Goal: Communication & Community: Connect with others

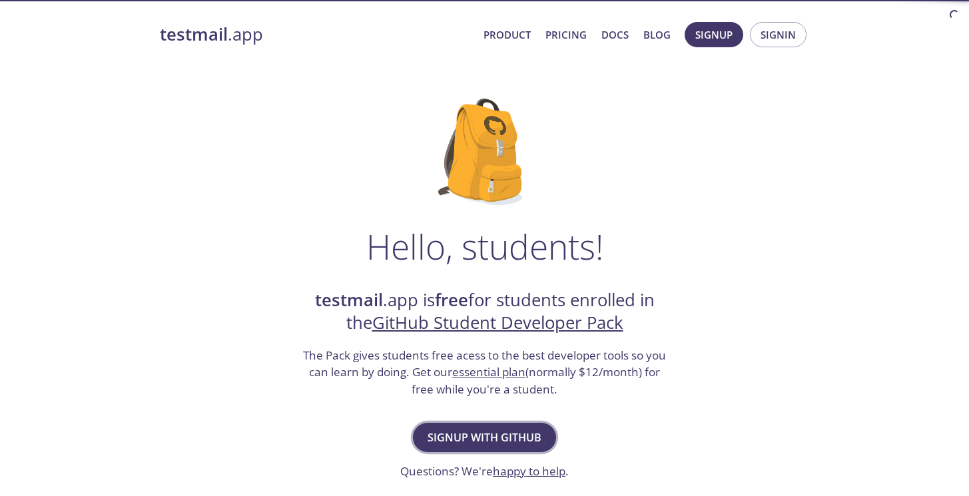
click at [495, 446] on span "Signup with GitHub" at bounding box center [485, 437] width 114 height 19
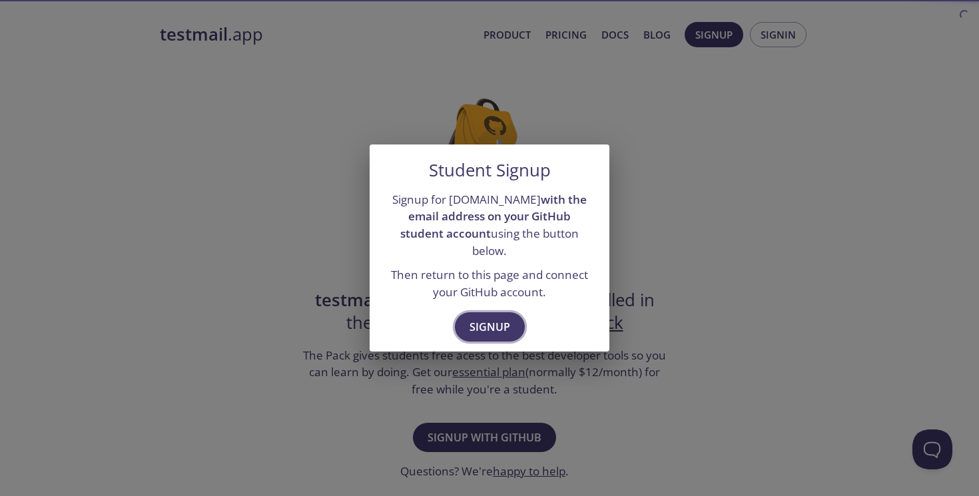
click at [494, 323] on span "Signup" at bounding box center [490, 327] width 41 height 19
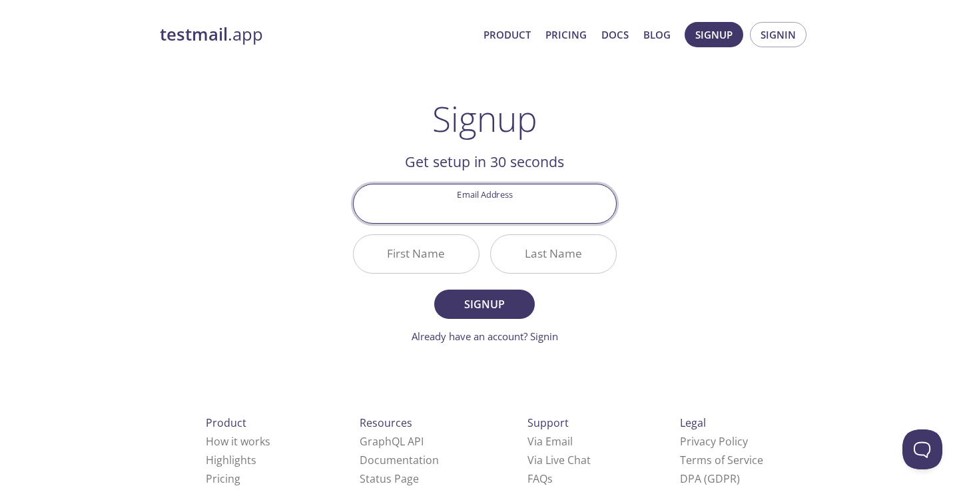
click at [484, 212] on input "Email Address" at bounding box center [485, 204] width 262 height 38
type input "wessim.harmel1@gmail.com"
click at [434, 290] on button "Signup" at bounding box center [484, 304] width 100 height 29
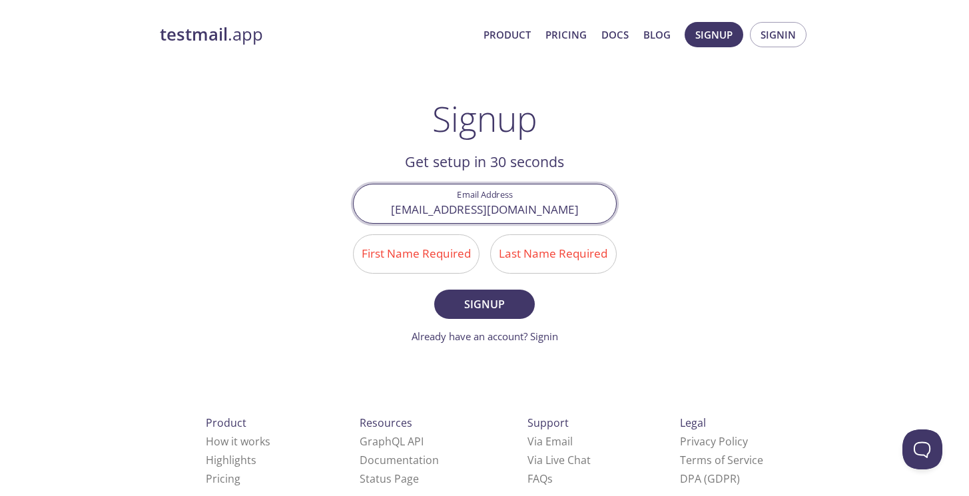
click at [423, 246] on input "First Name Required" at bounding box center [416, 254] width 125 height 38
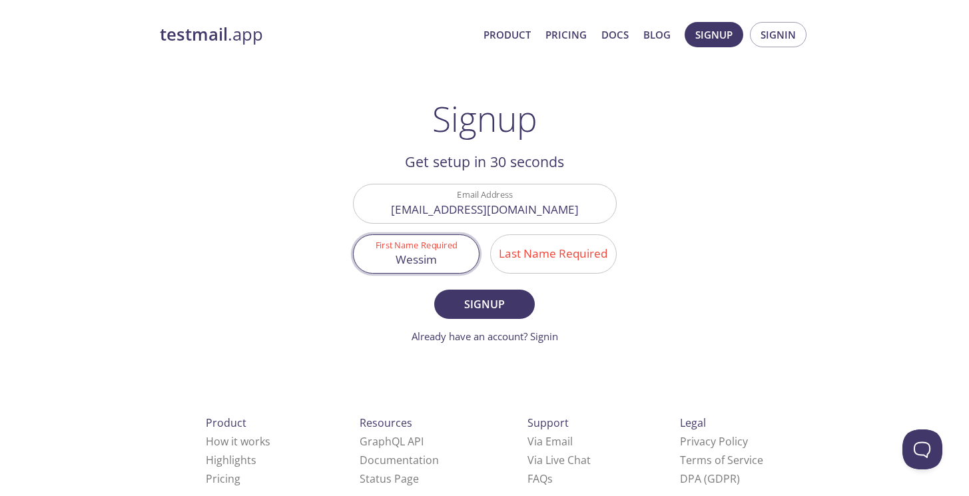
type input "Wessim"
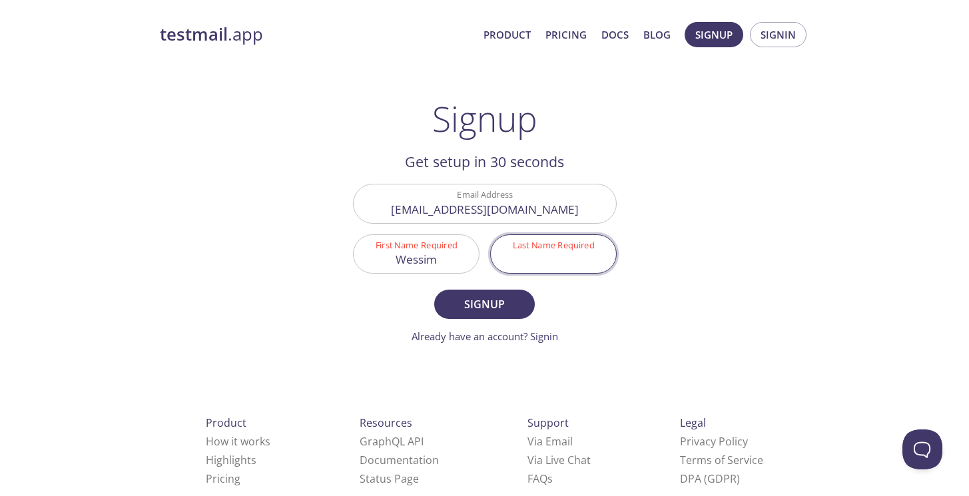
click at [526, 269] on input "Last Name Required" at bounding box center [553, 254] width 125 height 38
type input "Harmel"
click at [434, 290] on button "Signup" at bounding box center [484, 304] width 100 height 29
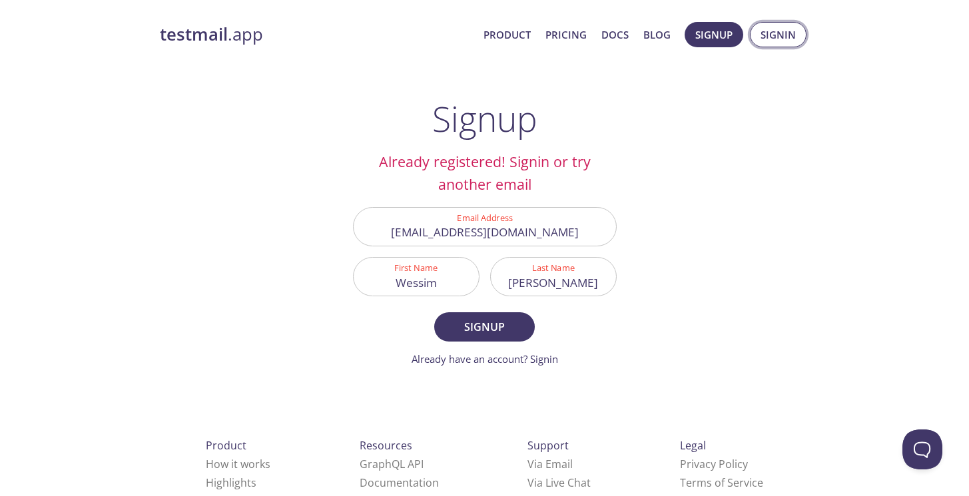
click at [789, 37] on span "Signin" at bounding box center [778, 34] width 35 height 17
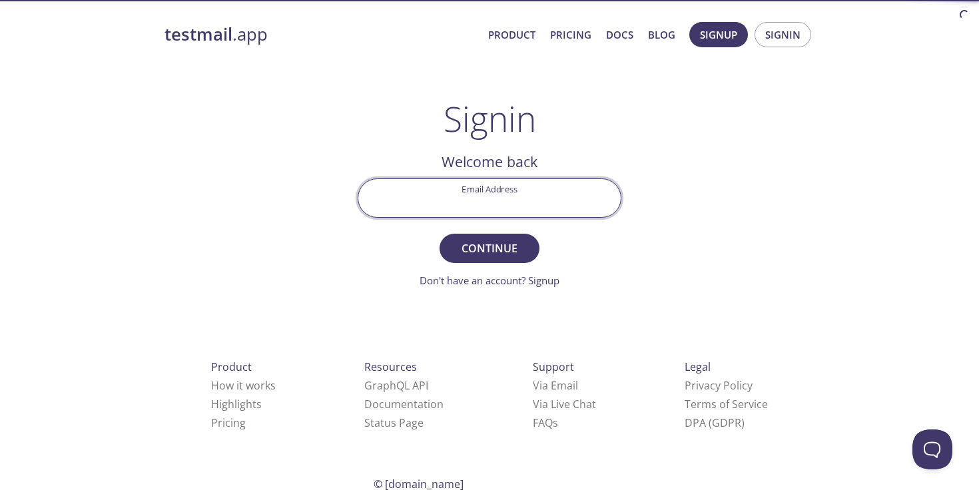
click at [462, 205] on input "Email Address" at bounding box center [489, 198] width 262 height 38
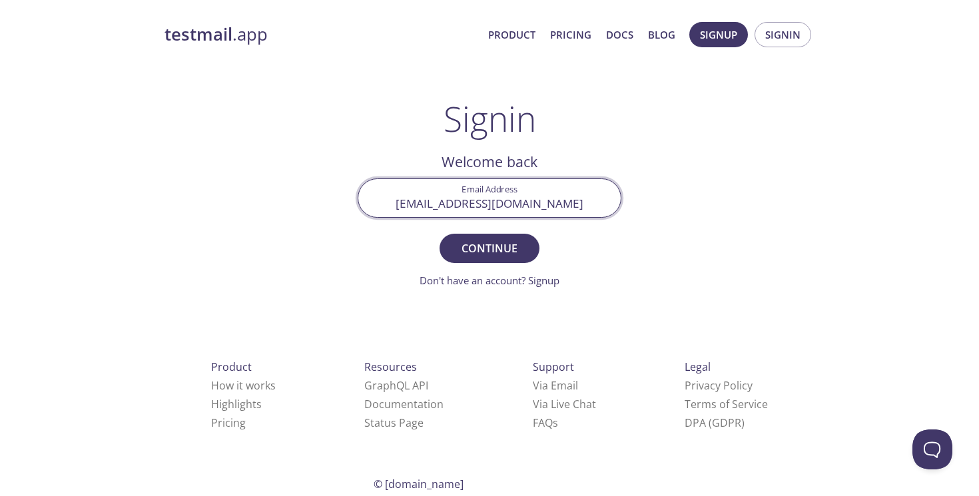
type input "wessim.harmel1@gmail.com"
click at [440, 234] on button "Continue" at bounding box center [490, 248] width 100 height 29
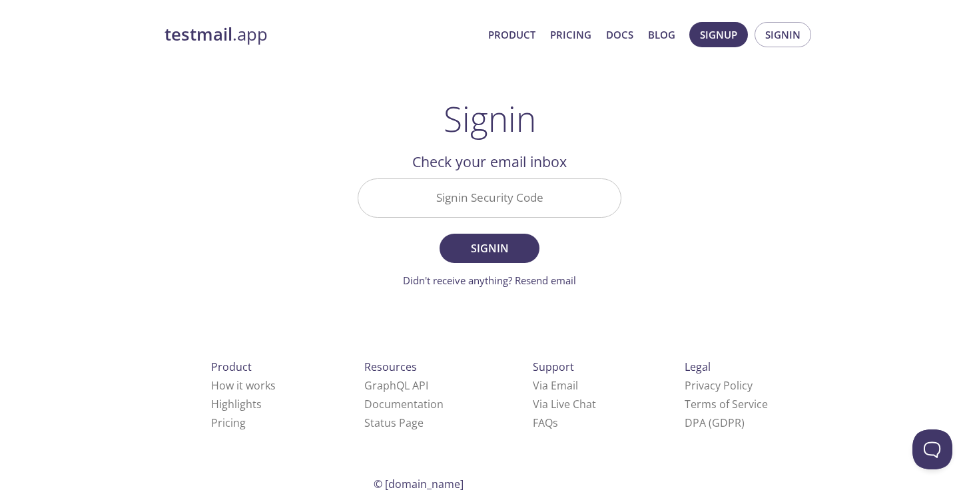
click at [485, 204] on input "Signin Security Code" at bounding box center [489, 198] width 262 height 38
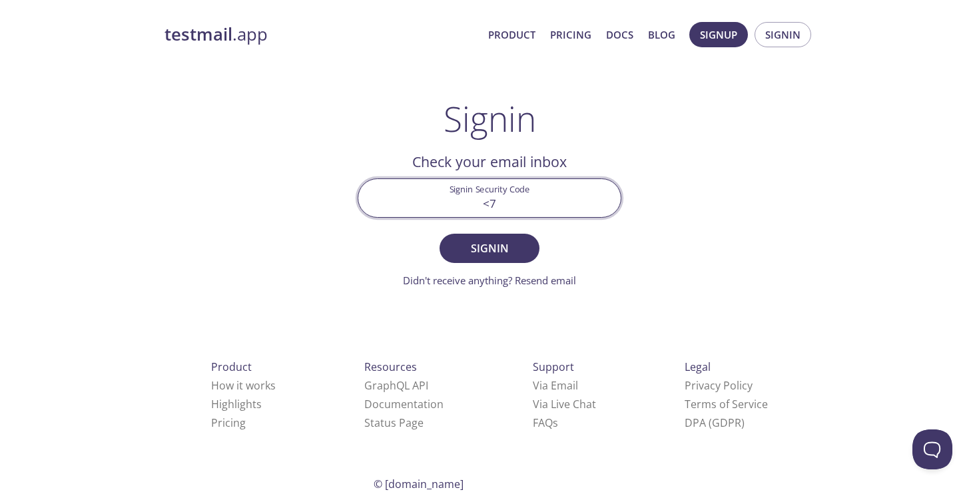
type input "<"
type input "7ZFASUJ"
click at [440, 234] on button "Signin" at bounding box center [490, 248] width 100 height 29
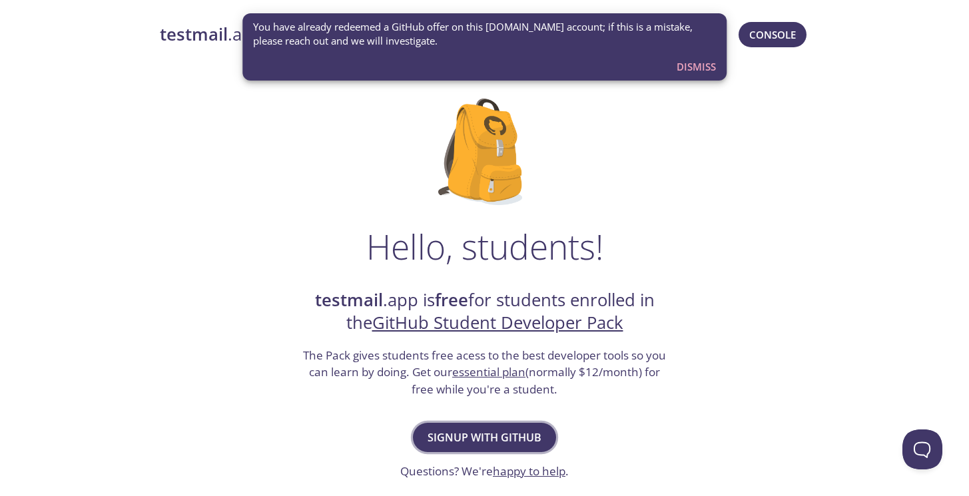
click at [513, 439] on span "Signup with GitHub" at bounding box center [485, 437] width 114 height 19
click at [709, 69] on span "Dismiss" at bounding box center [696, 66] width 39 height 17
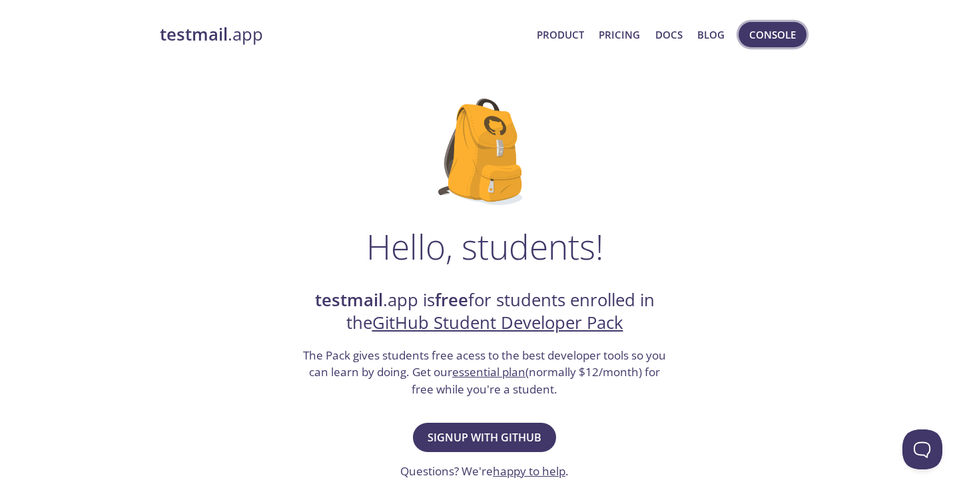
click at [751, 33] on span "Console" at bounding box center [772, 34] width 47 height 17
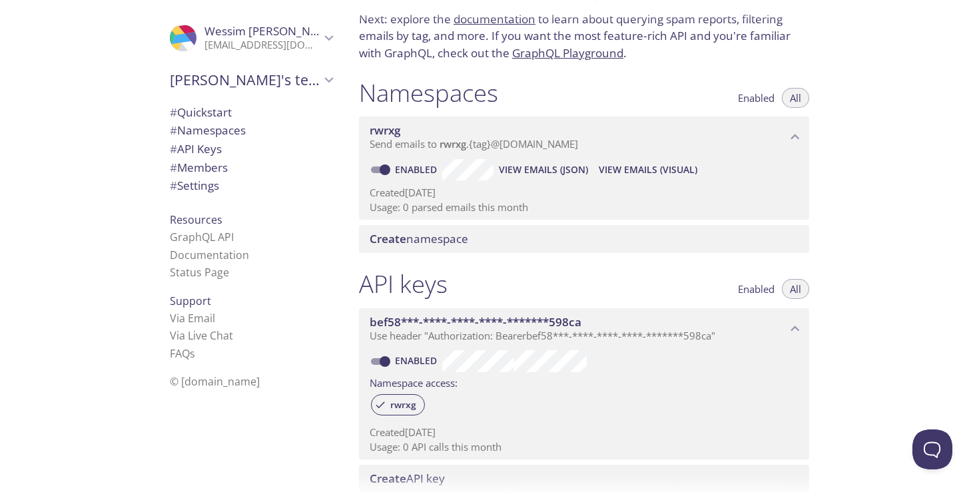
scroll to position [82, 0]
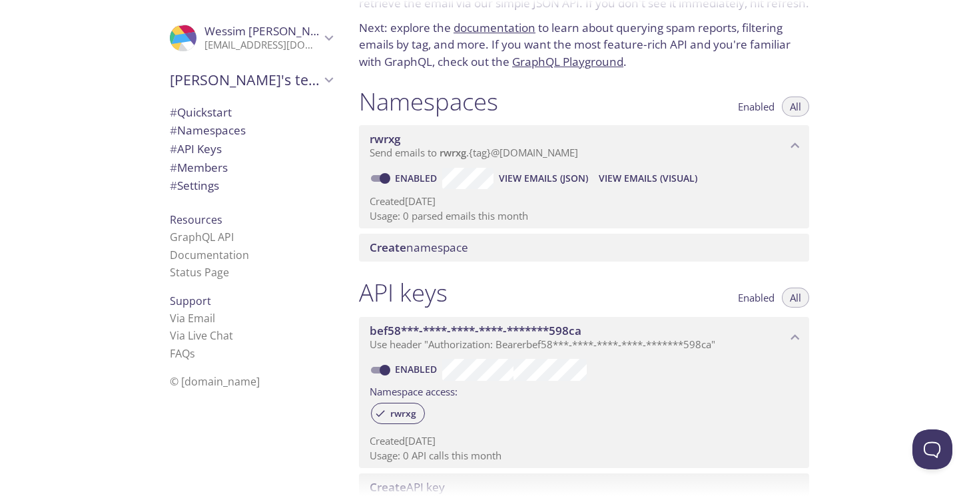
click at [551, 177] on span "View Emails (JSON)" at bounding box center [543, 179] width 89 height 16
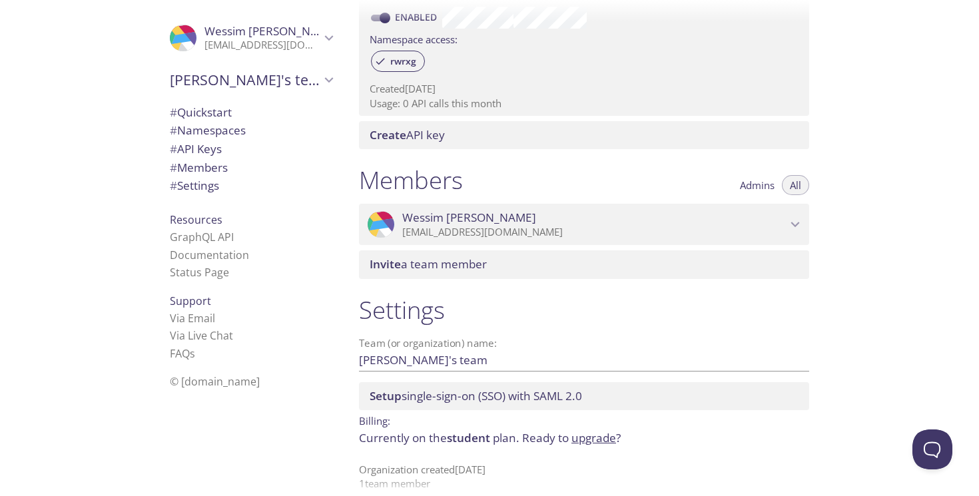
scroll to position [451, 0]
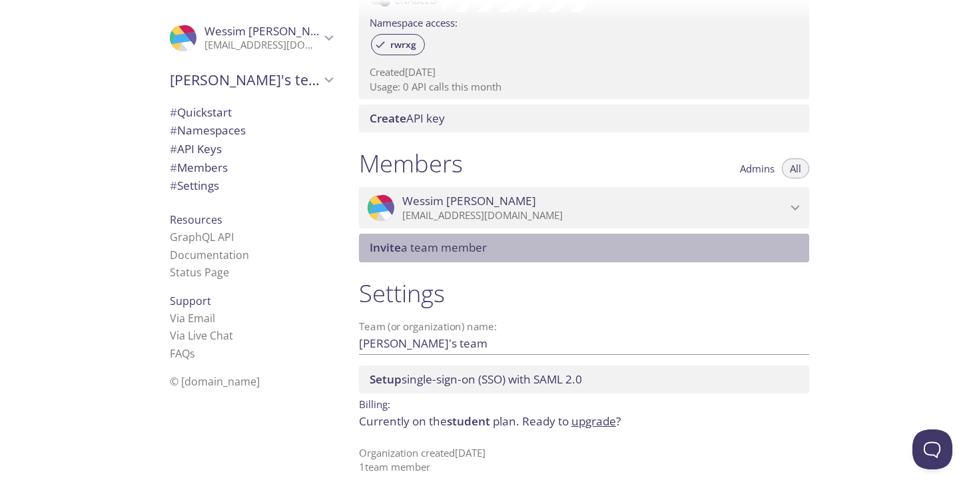
click at [478, 237] on div "Invite a team member" at bounding box center [584, 248] width 450 height 28
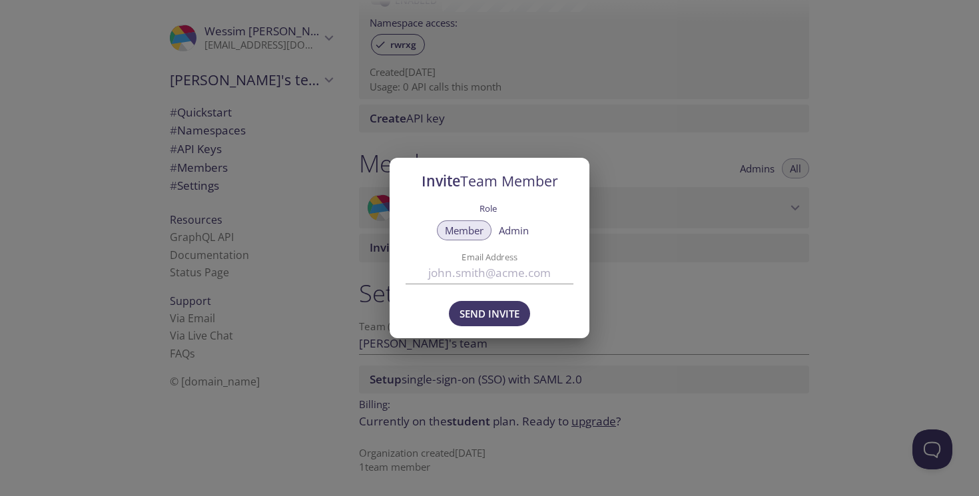
click at [526, 231] on span "Admin" at bounding box center [514, 231] width 30 height 0
click at [452, 231] on span "Member" at bounding box center [464, 231] width 39 height 0
drag, startPoint x: 510, startPoint y: 330, endPoint x: 676, endPoint y: 303, distance: 168.1
click at [570, 341] on div "Invite Team Member Role Member Admin Email Address Send Invite" at bounding box center [489, 248] width 979 height 496
click at [753, 291] on div "Invite Team Member Role Member Admin Email Address Send Invite" at bounding box center [489, 248] width 979 height 496
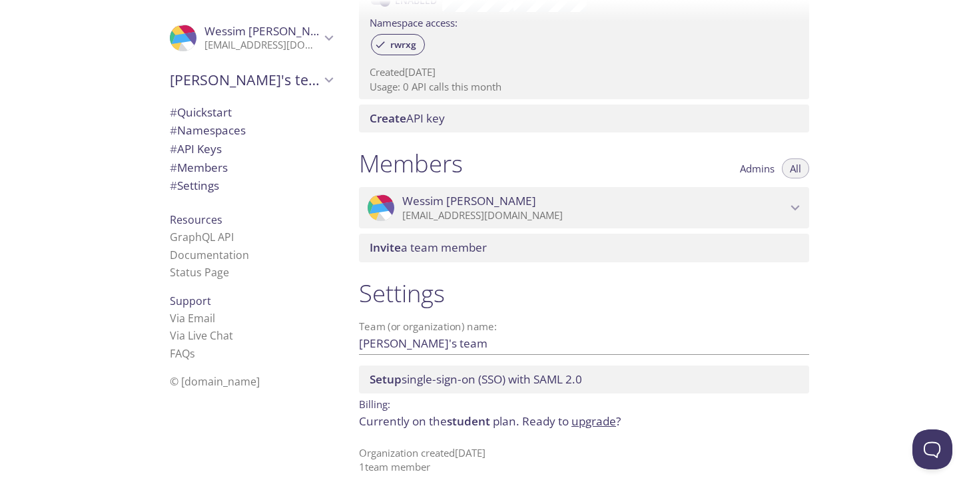
scroll to position [0, 0]
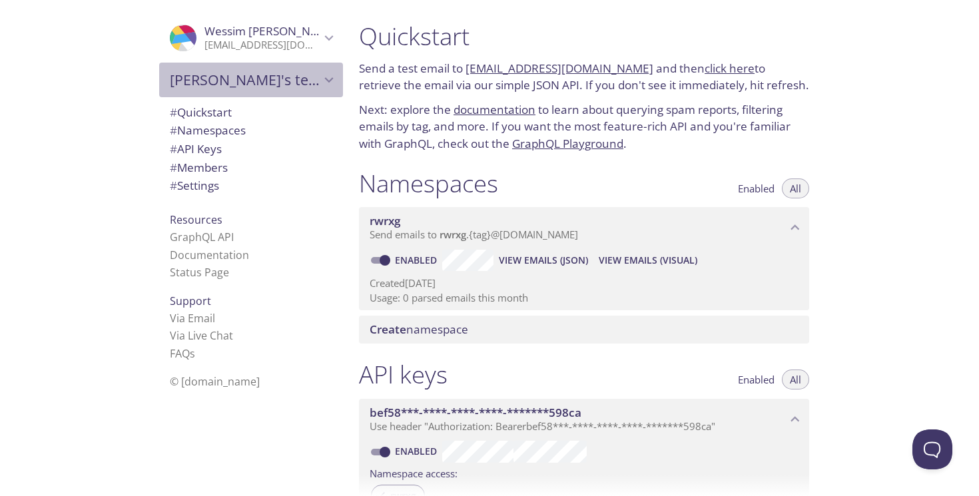
click at [320, 82] on icon "Wessim's team" at bounding box center [328, 79] width 17 height 17
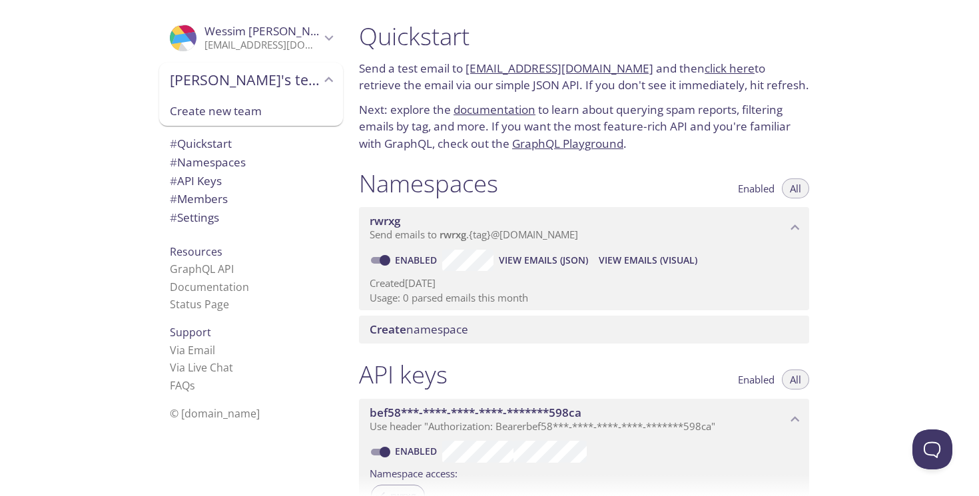
click at [320, 82] on icon "Wessim's team" at bounding box center [328, 79] width 17 height 17
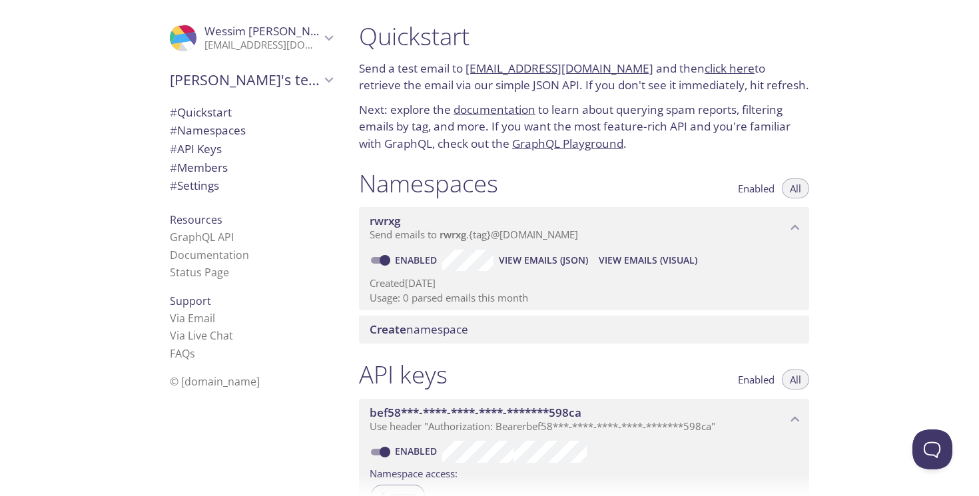
click at [320, 82] on icon "Wessim's team" at bounding box center [328, 79] width 17 height 17
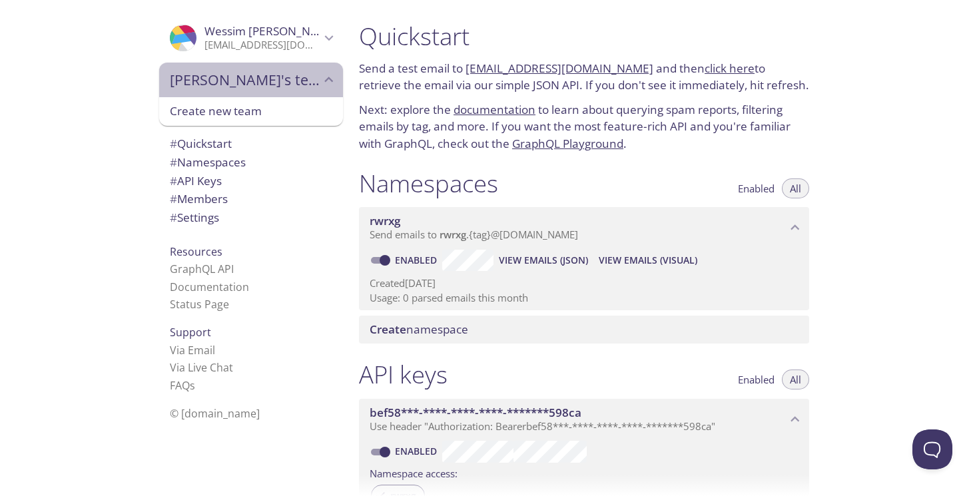
click at [320, 82] on icon "Wessim's team" at bounding box center [328, 79] width 17 height 17
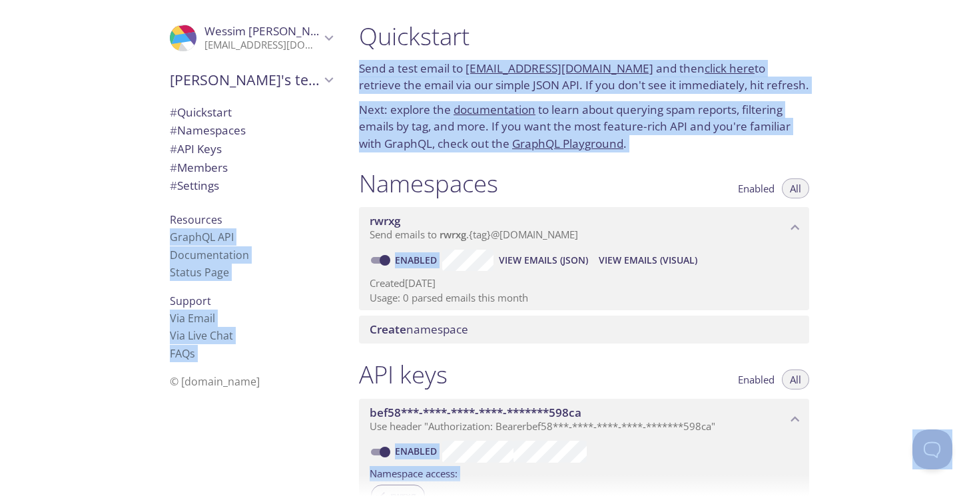
copy body ".cls-1 { fill: #6d5ca8; } .cls-2 { fill: #3fc191; } .cls-3 { fill: #3b4752; } .…"
click at [646, 83] on p "Send a test email to rwrxg.test@inbox.testmail.app and then click here to retri…" at bounding box center [584, 77] width 450 height 34
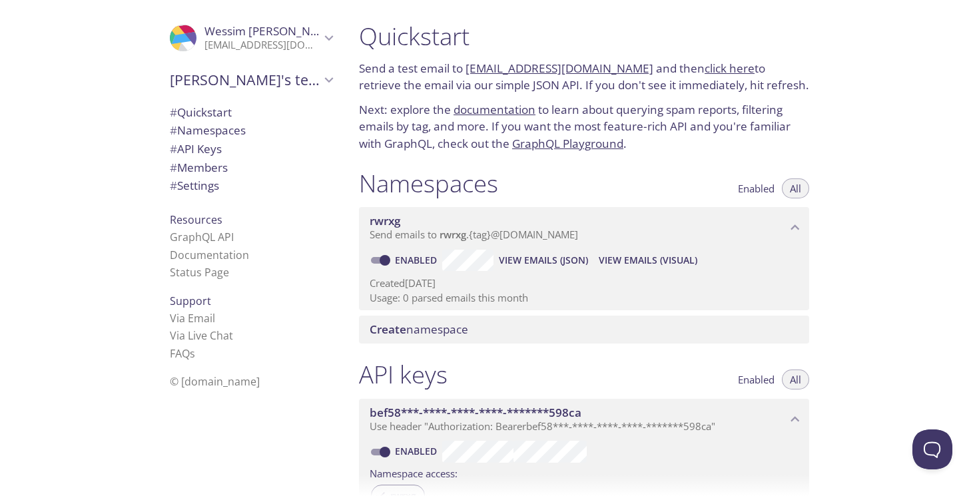
click at [705, 72] on link "click here" at bounding box center [730, 68] width 50 height 15
click at [266, 87] on span "Wessim's team" at bounding box center [245, 80] width 151 height 19
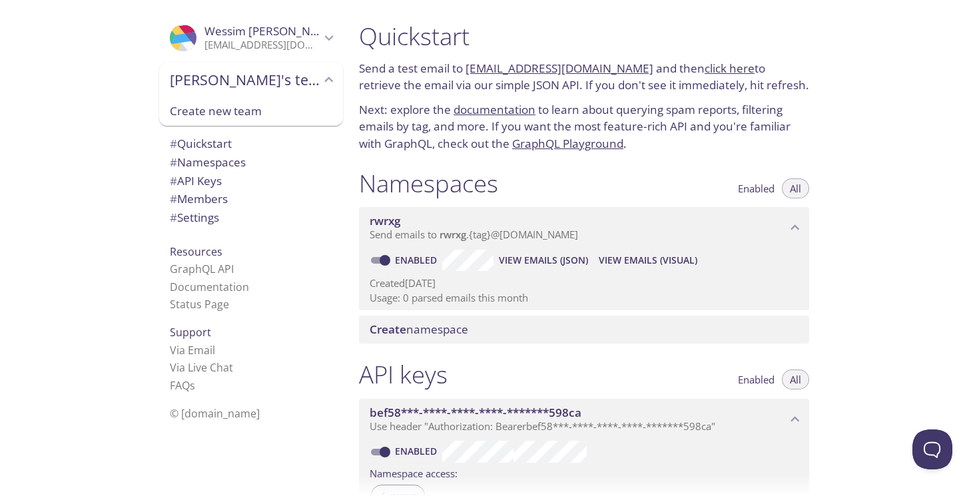
click at [244, 119] on span "Create new team" at bounding box center [251, 111] width 163 height 17
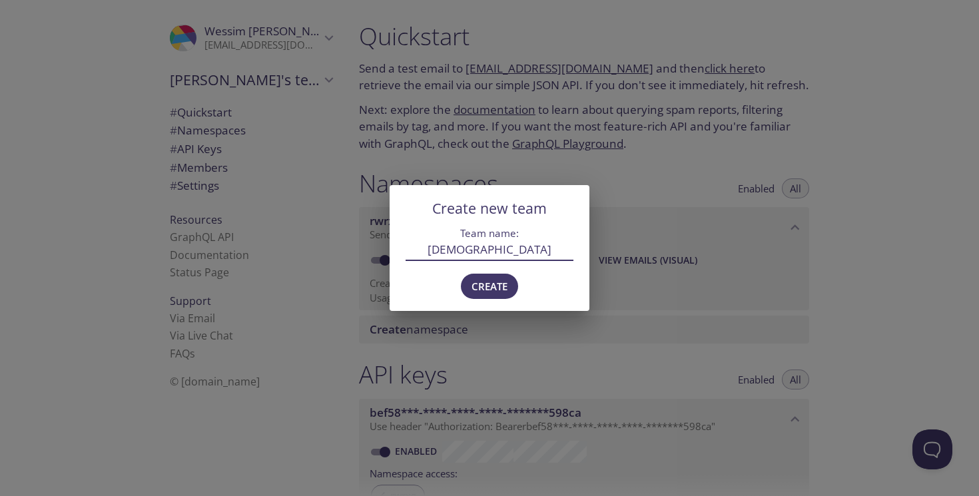
type input "Zenchef"
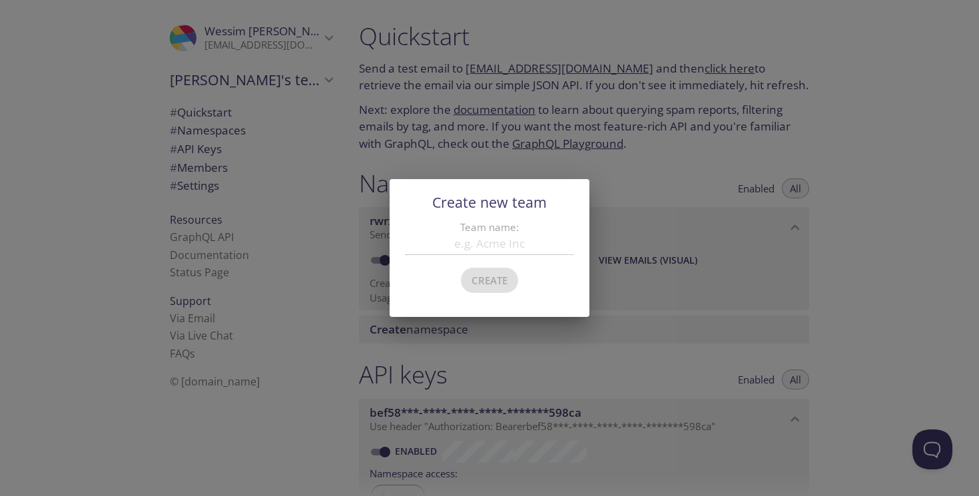
scroll to position [21, 0]
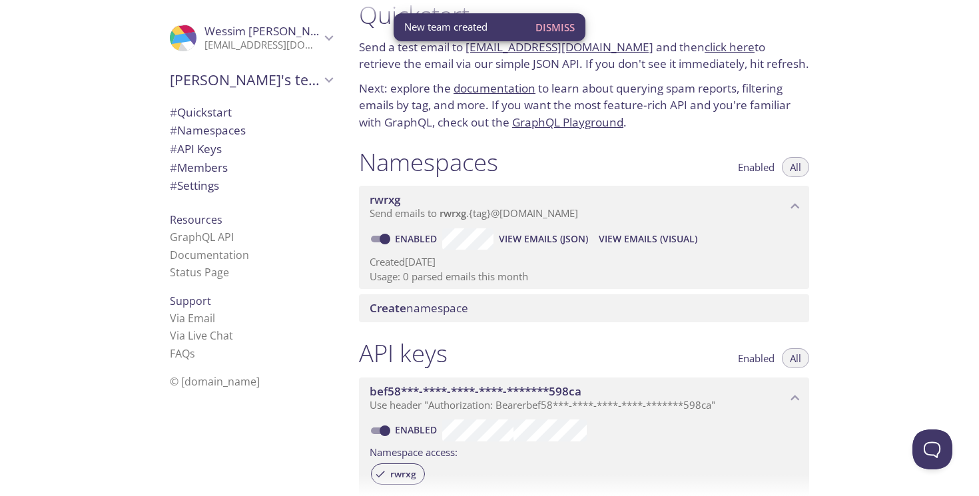
click at [248, 83] on span "Wessim's team" at bounding box center [245, 80] width 151 height 19
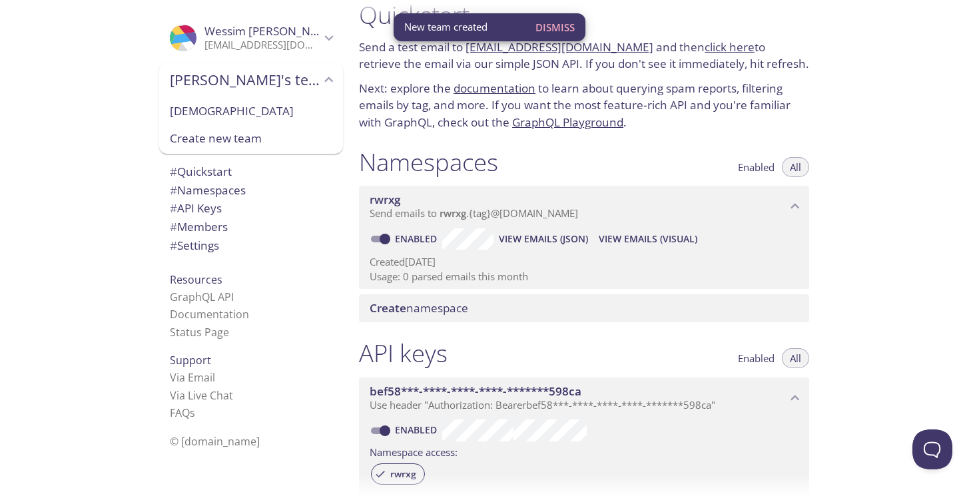
click at [235, 103] on span "Zenchef" at bounding box center [251, 111] width 163 height 17
type input "Zenchef"
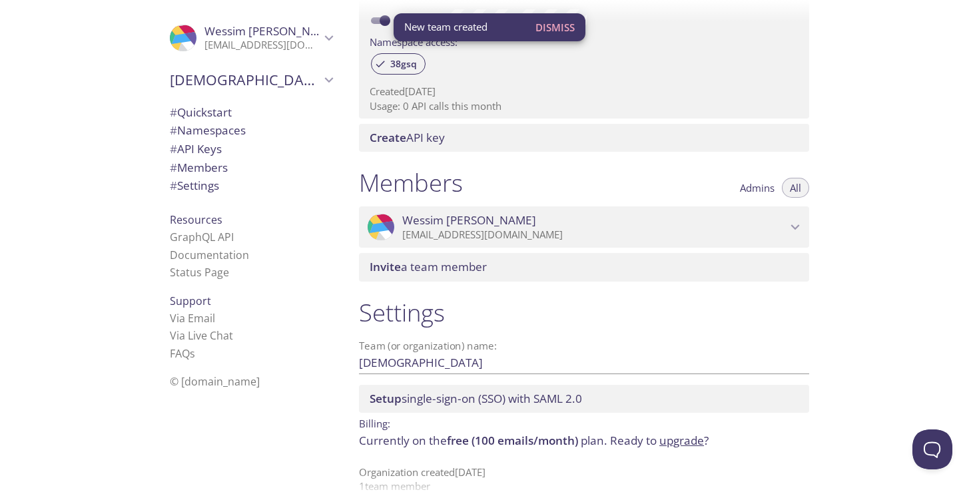
scroll to position [449, 0]
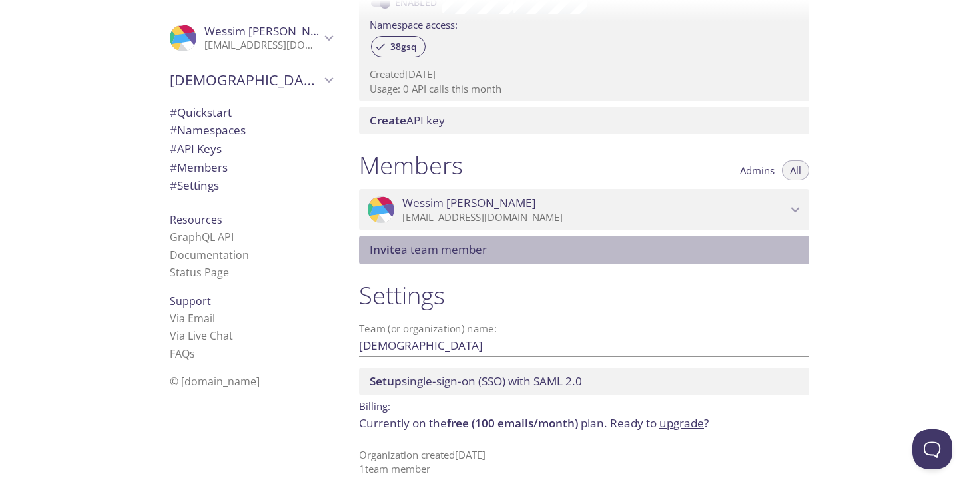
click at [511, 246] on span "Invite a team member" at bounding box center [587, 249] width 434 height 15
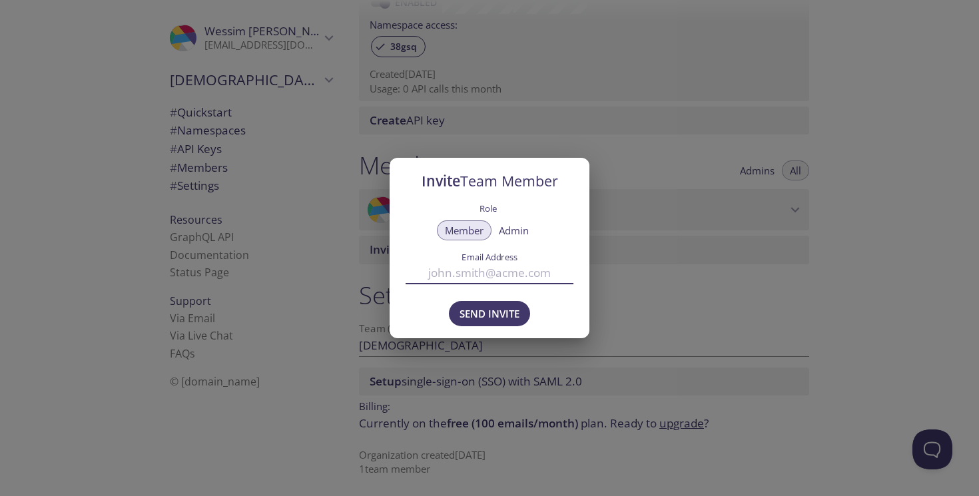
click at [456, 270] on input "Email Address" at bounding box center [490, 273] width 168 height 22
click at [511, 231] on span "Admin" at bounding box center [514, 231] width 30 height 0
click at [515, 272] on input "thomas." at bounding box center [490, 273] width 168 height 22
type input "thomas.fradin@zenchef.com"
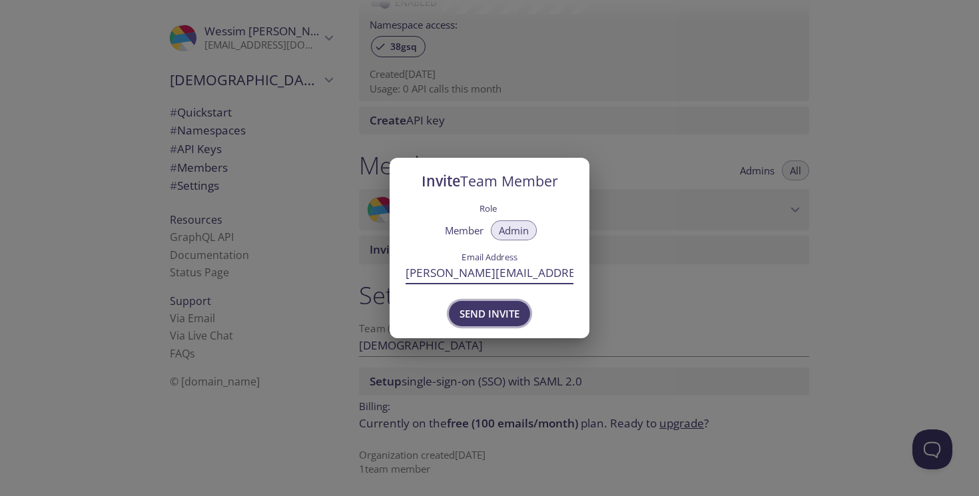
click at [524, 320] on button "Send Invite" at bounding box center [489, 313] width 81 height 25
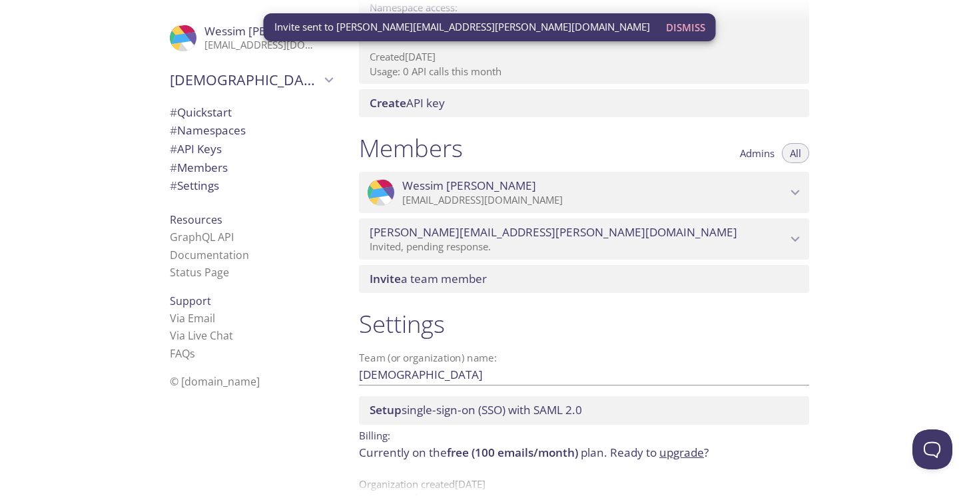
scroll to position [498, 0]
